Goal: Information Seeking & Learning: Learn about a topic

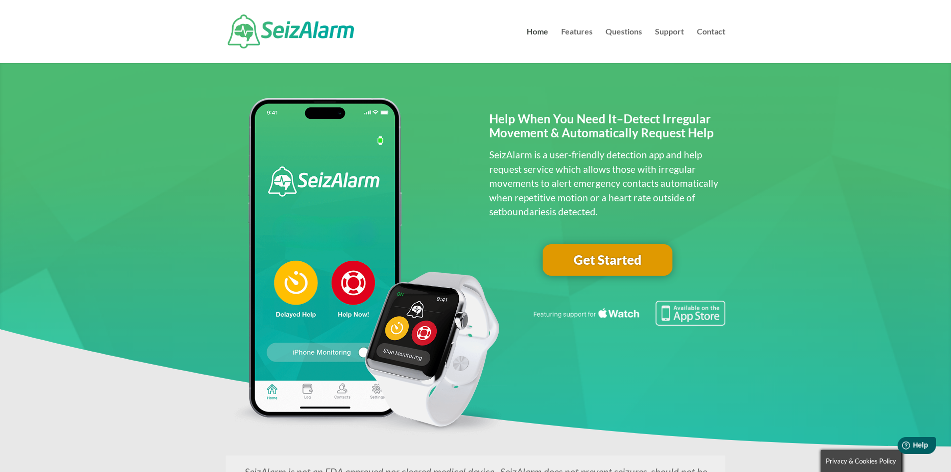
click at [115, 205] on span at bounding box center [475, 312] width 951 height 525
click at [177, 291] on span at bounding box center [475, 312] width 951 height 525
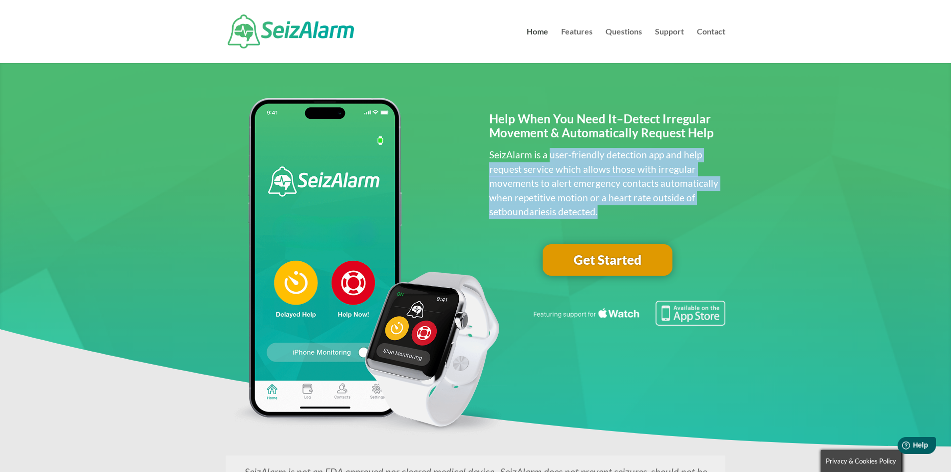
drag, startPoint x: 549, startPoint y: 154, endPoint x: 583, endPoint y: 212, distance: 66.5
click at [583, 212] on p "SeizAlarm is a user-friendly detection app and help request service which allow…" at bounding box center [607, 183] width 236 height 71
copy p "user-friendly detection app and help request service which allows those with ir…"
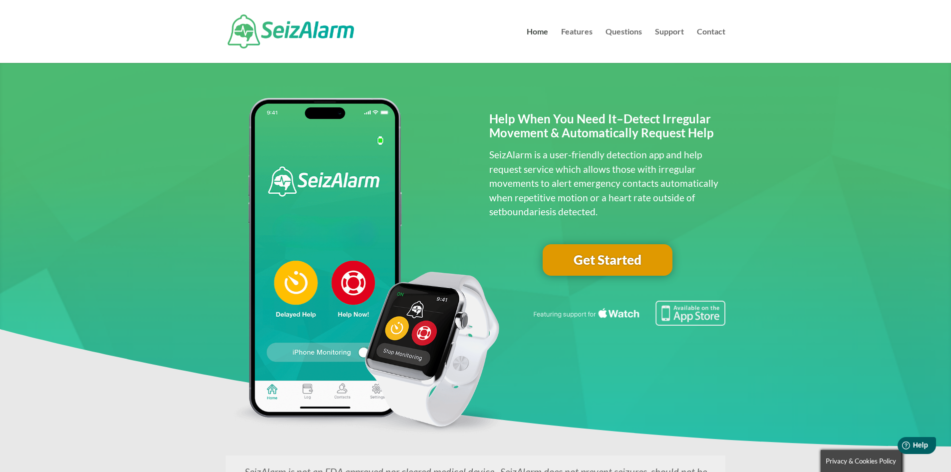
click at [188, 293] on span at bounding box center [475, 312] width 951 height 525
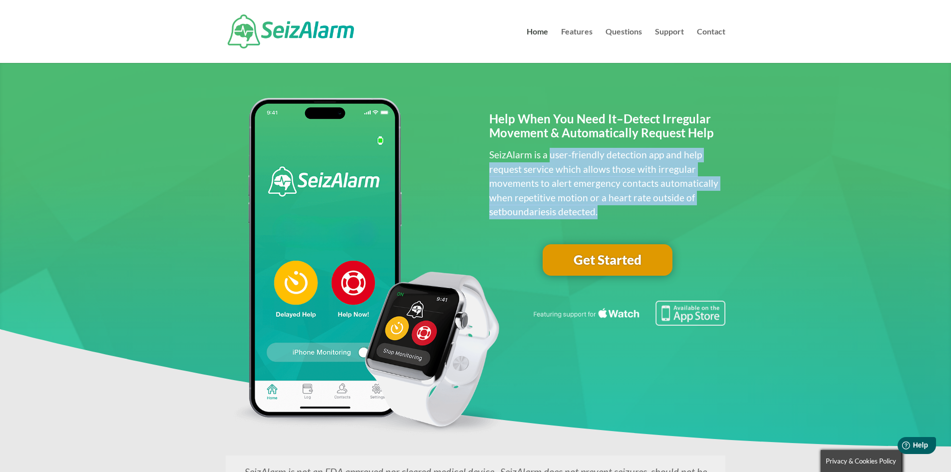
drag, startPoint x: 548, startPoint y: 154, endPoint x: 581, endPoint y: 209, distance: 63.8
click at [581, 209] on p "SeizAlarm is a user-friendly detection app and help request service which allow…" at bounding box center [607, 183] width 236 height 71
copy p "user-friendly detection app and help request service which allows those with ir…"
drag, startPoint x: 214, startPoint y: 273, endPoint x: 163, endPoint y: 129, distance: 152.4
click at [214, 273] on span at bounding box center [475, 312] width 951 height 525
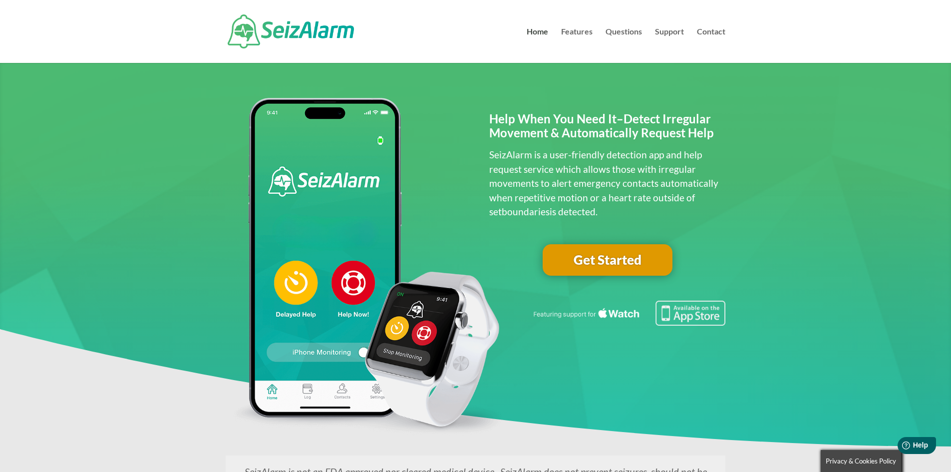
click at [153, 302] on span at bounding box center [475, 312] width 951 height 525
click at [643, 261] on link "Get Started" at bounding box center [608, 260] width 130 height 32
